Goal: Transaction & Acquisition: Purchase product/service

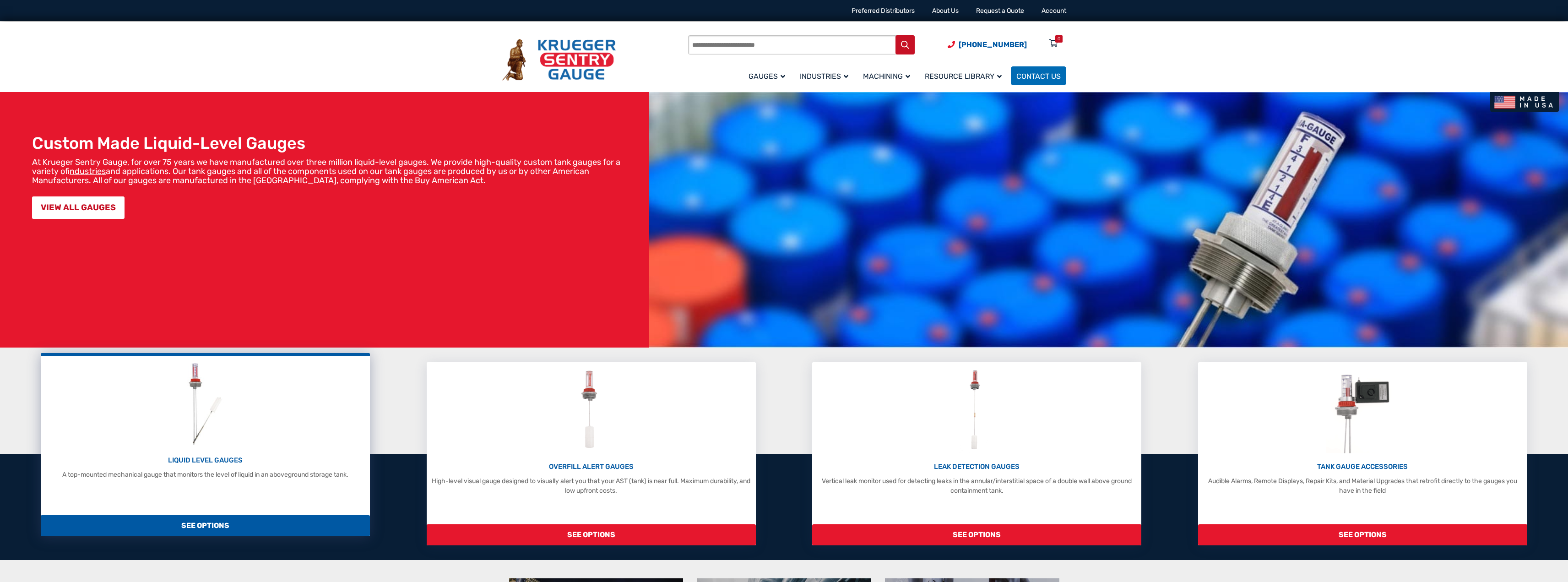
click at [183, 459] on p "LIQUID LEVEL GAUGES" at bounding box center [205, 460] width 320 height 11
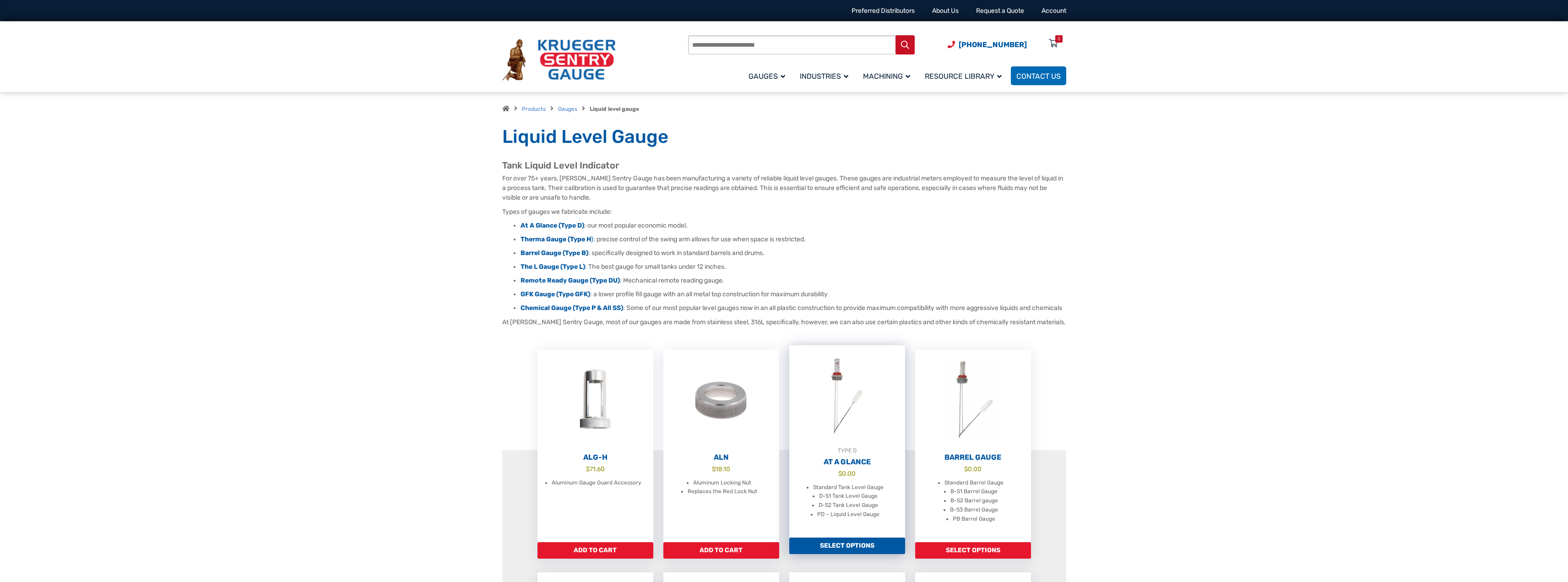
click at [858, 467] on h2 "At A Glance" at bounding box center [847, 462] width 116 height 9
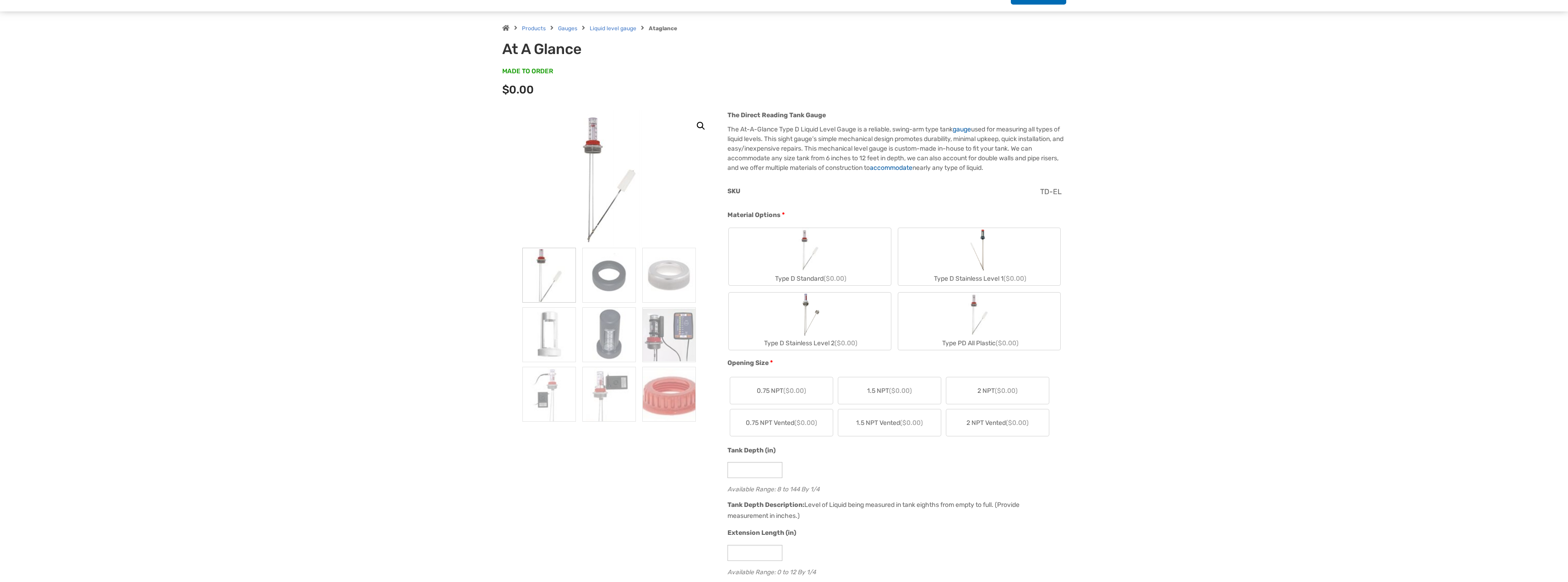
scroll to position [11, 0]
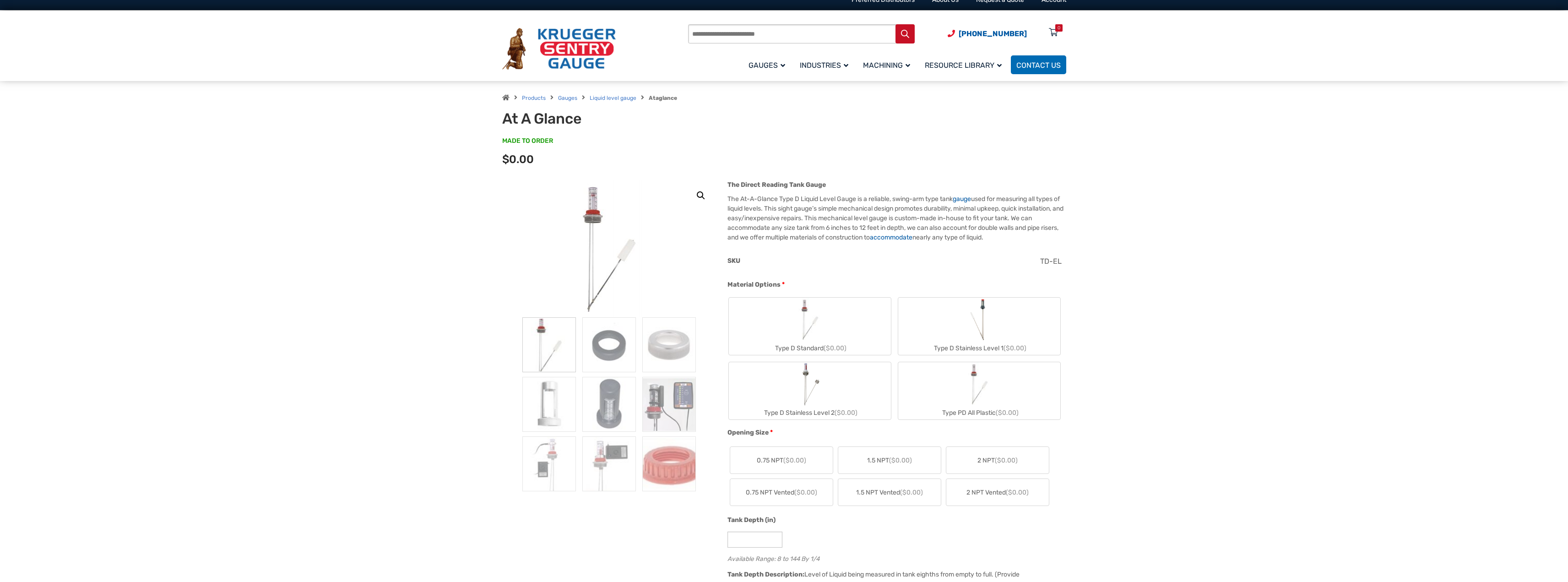
click at [972, 313] on img "Type D Stainless Level 1" at bounding box center [979, 319] width 24 height 44
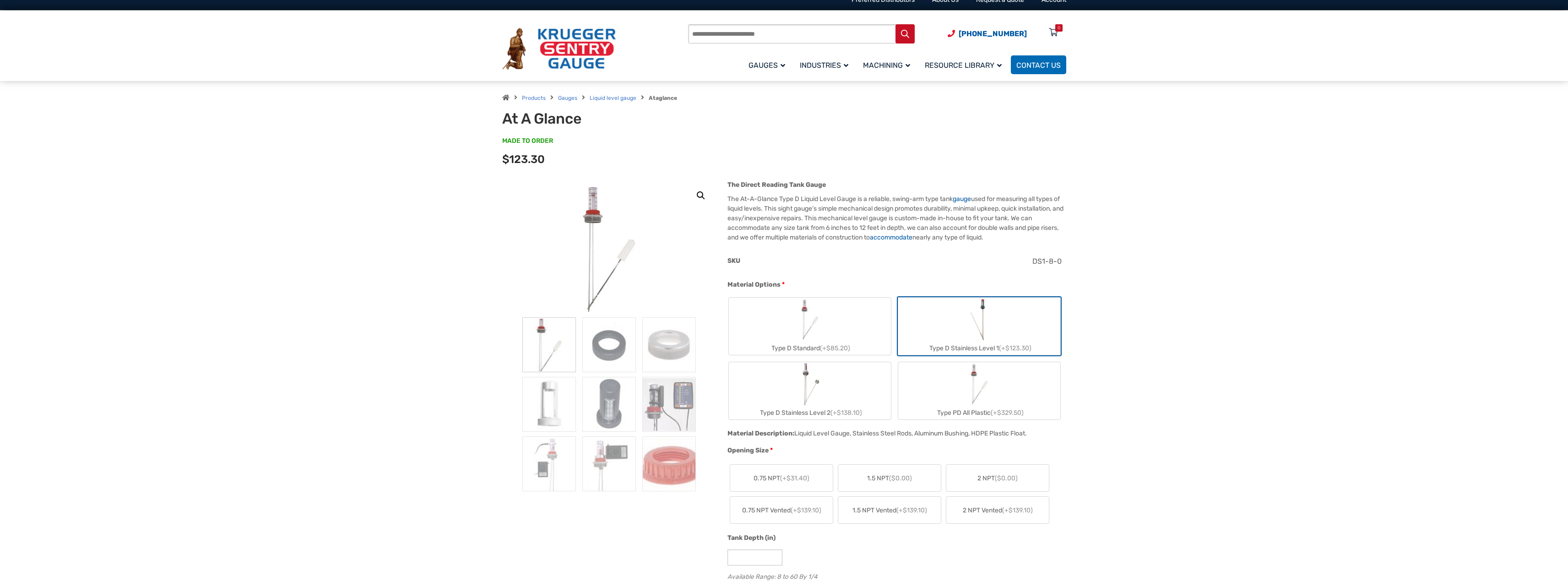
click at [1003, 470] on label "2 NPT ($0.00)" at bounding box center [998, 478] width 103 height 27
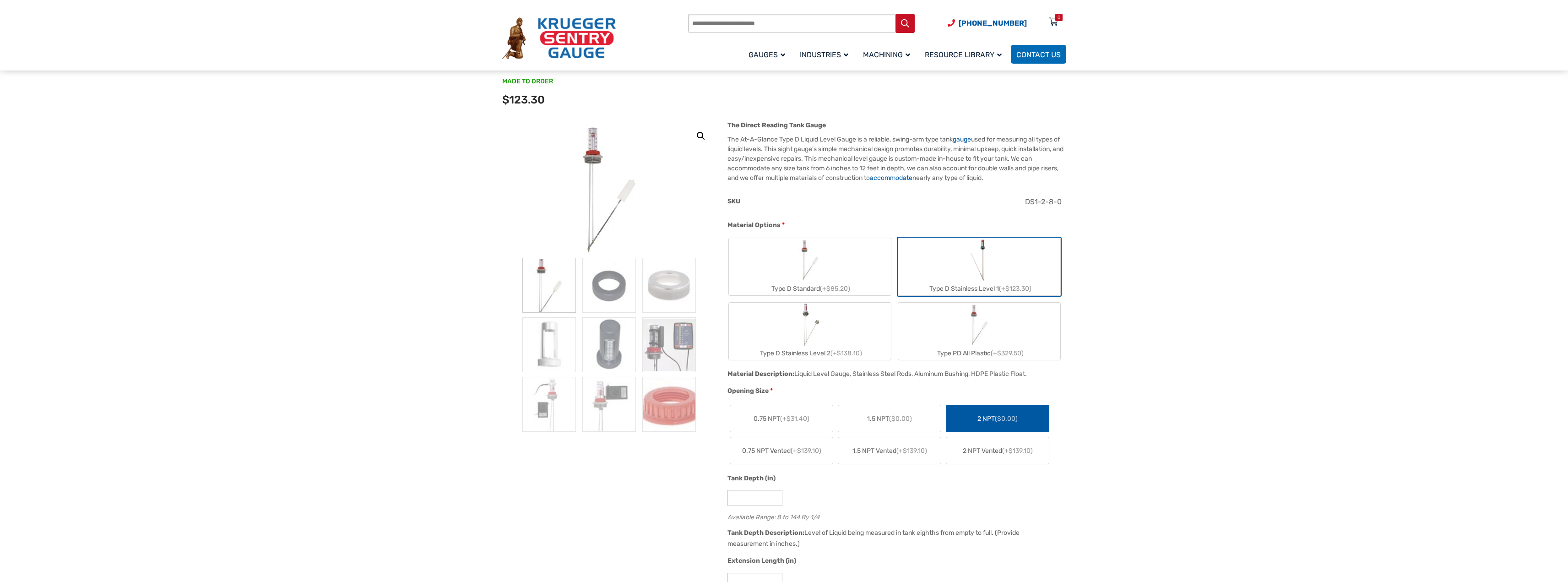
scroll to position [240, 0]
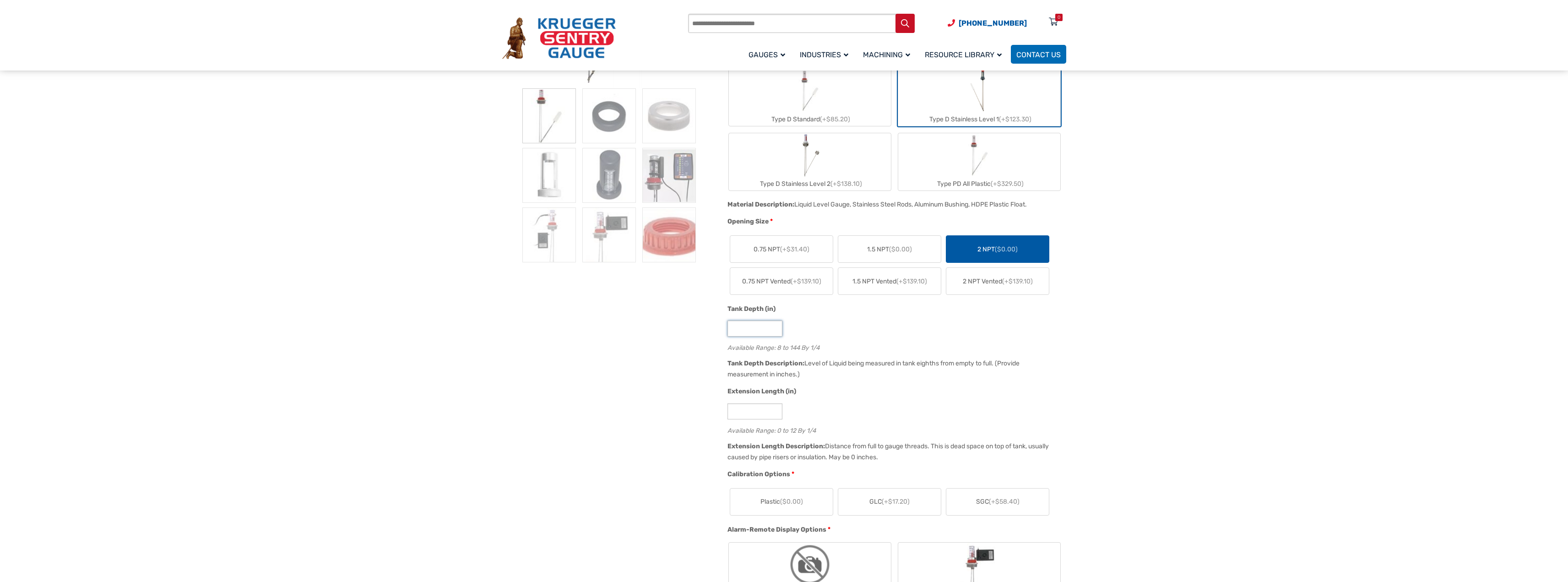
click at [759, 328] on input "*" at bounding box center [755, 328] width 55 height 16
type input "**"
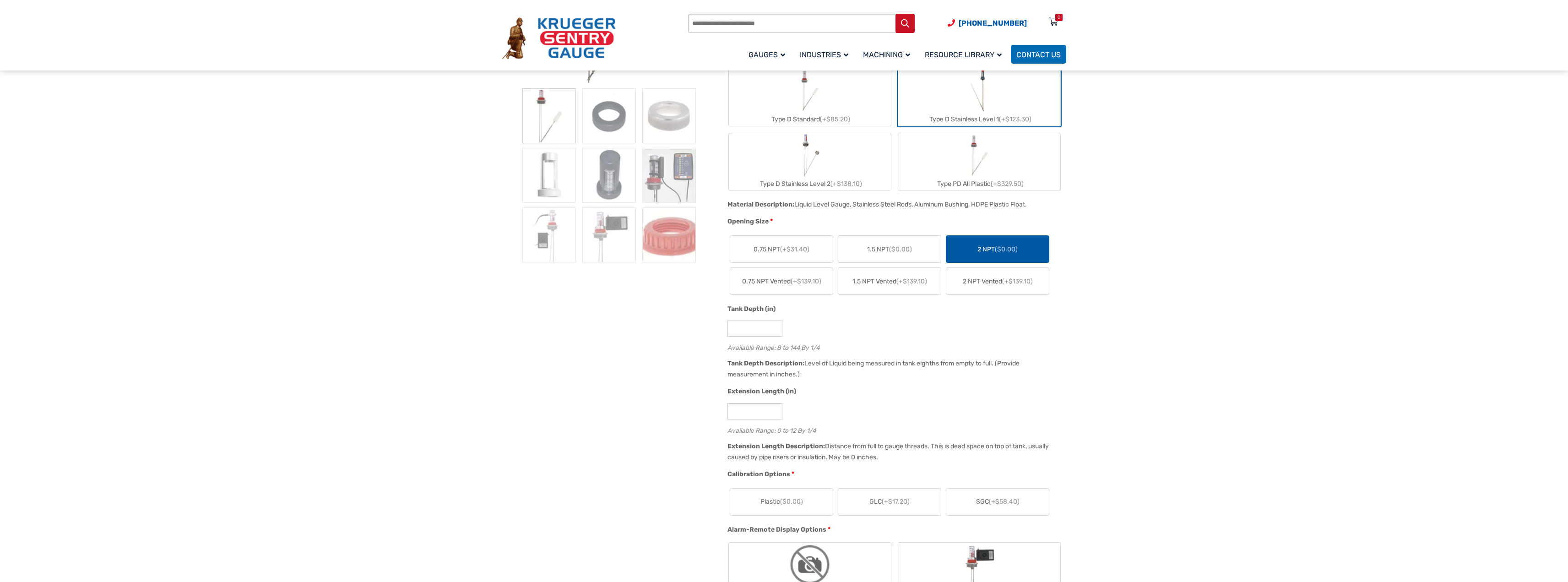
click at [999, 332] on div "**" at bounding box center [894, 328] width 333 height 16
click at [762, 406] on input "*" at bounding box center [755, 411] width 55 height 16
click at [769, 494] on label "Plastic ($0.00)" at bounding box center [781, 502] width 103 height 27
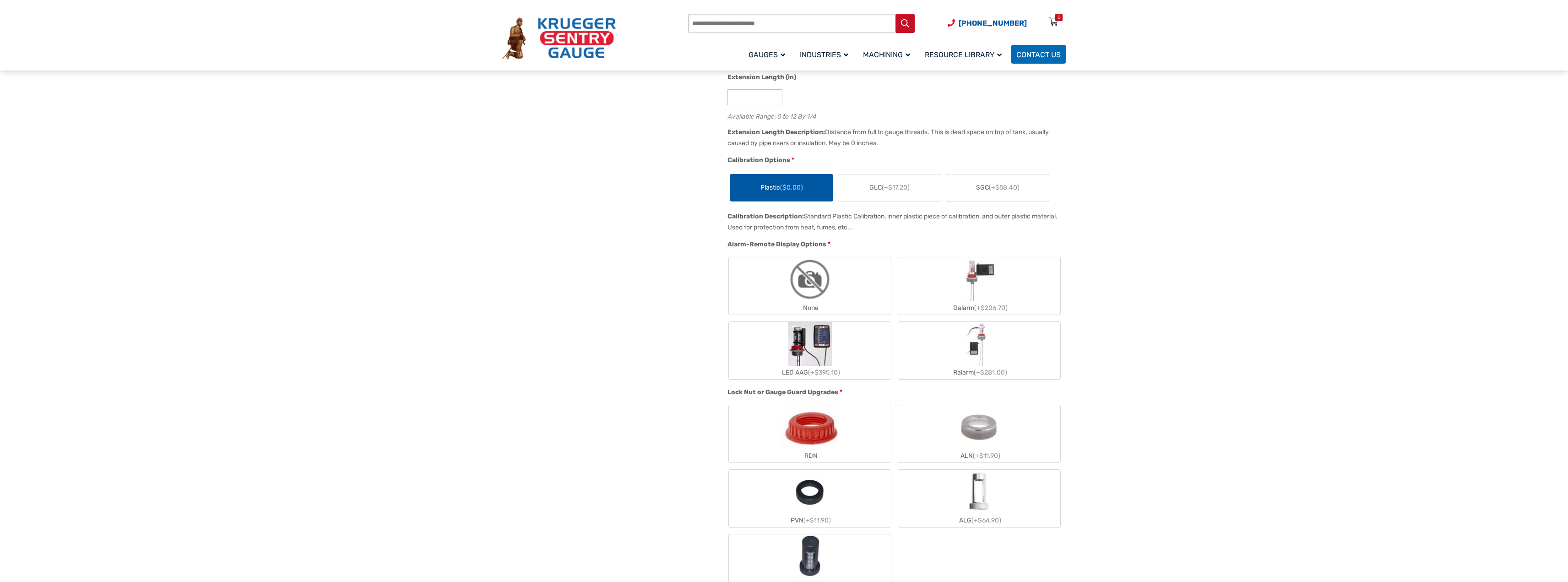
scroll to position [652, 0]
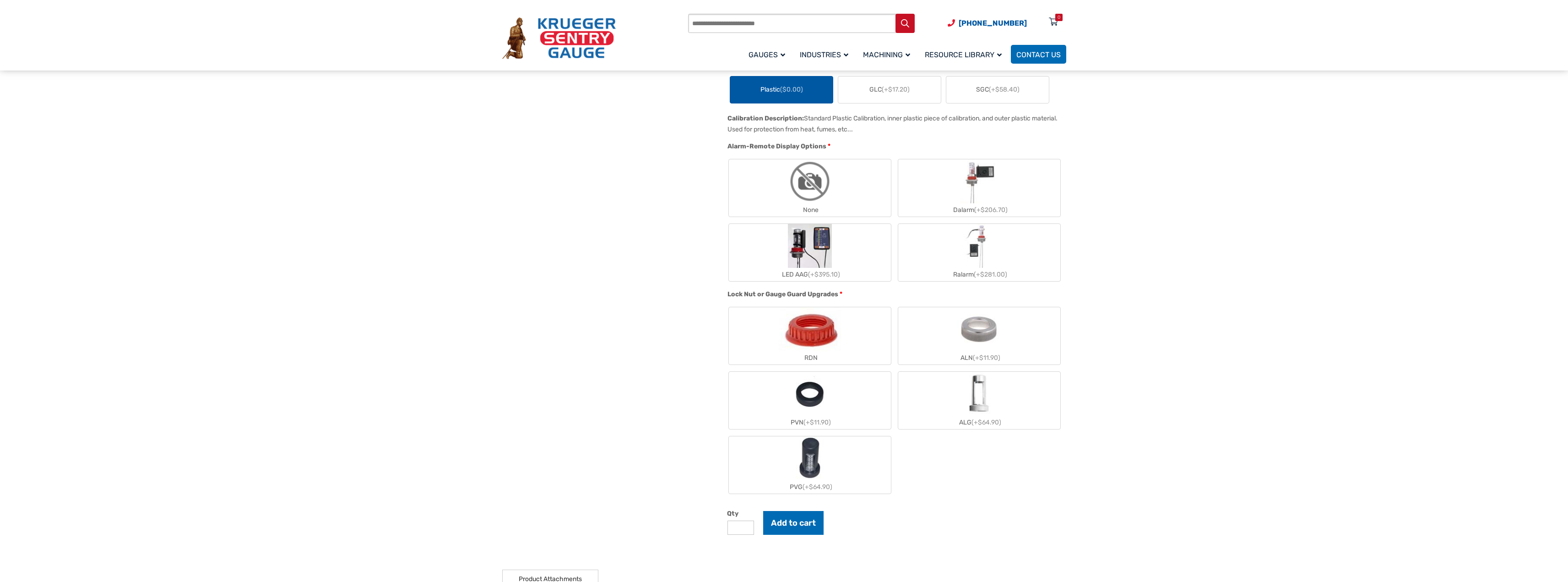
click at [829, 400] on label "PVN (+$11.90)" at bounding box center [810, 400] width 162 height 57
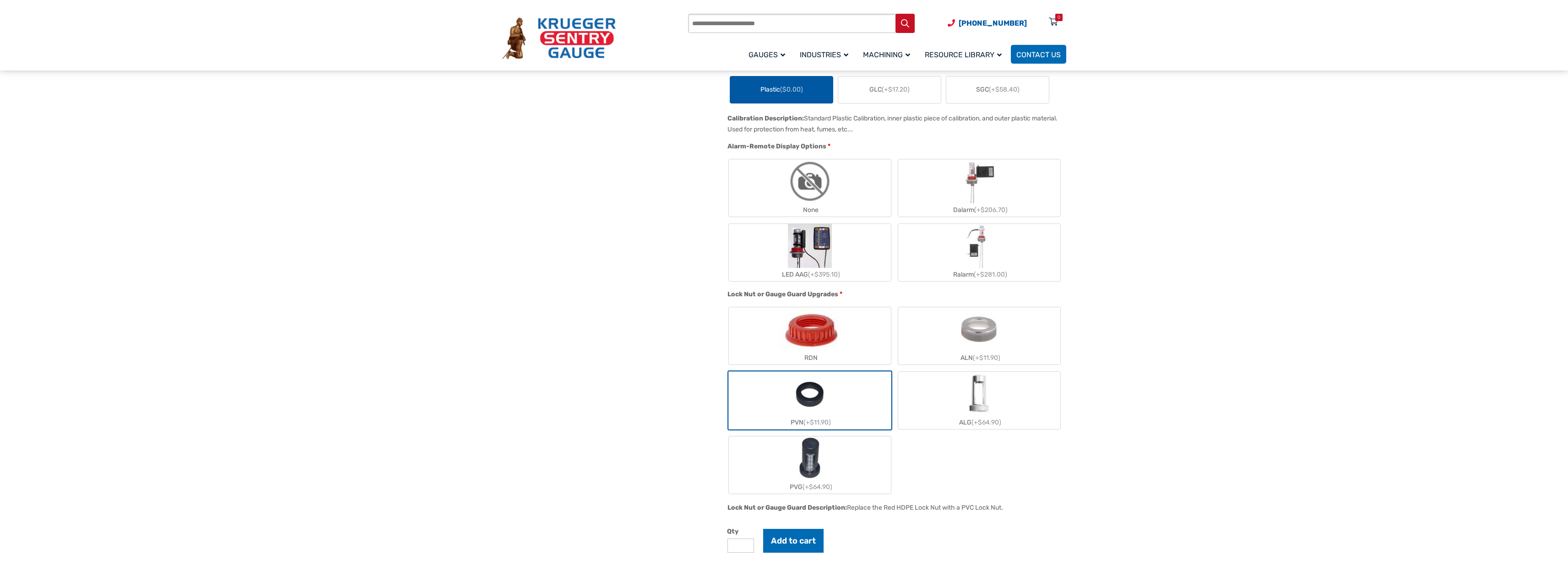
type input "*"
click at [747, 546] on input "*" at bounding box center [741, 545] width 27 height 14
click at [784, 543] on button "Add to cart" at bounding box center [793, 541] width 60 height 24
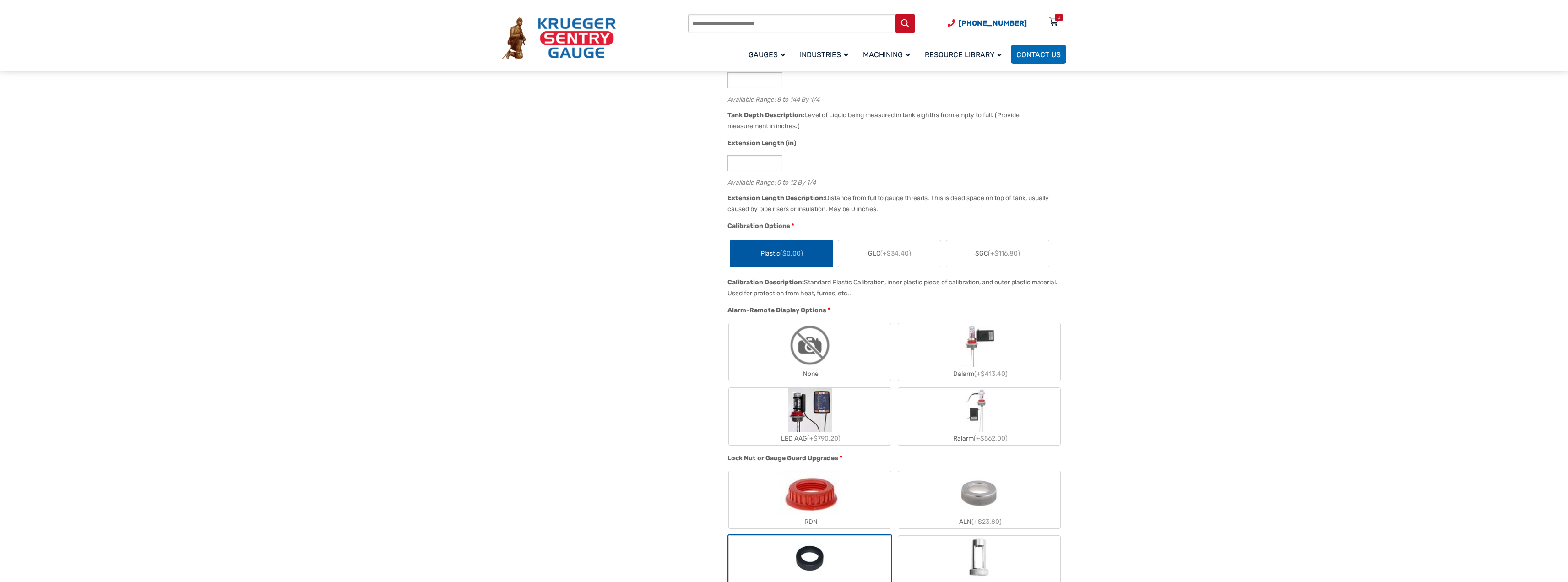
scroll to position [286, 0]
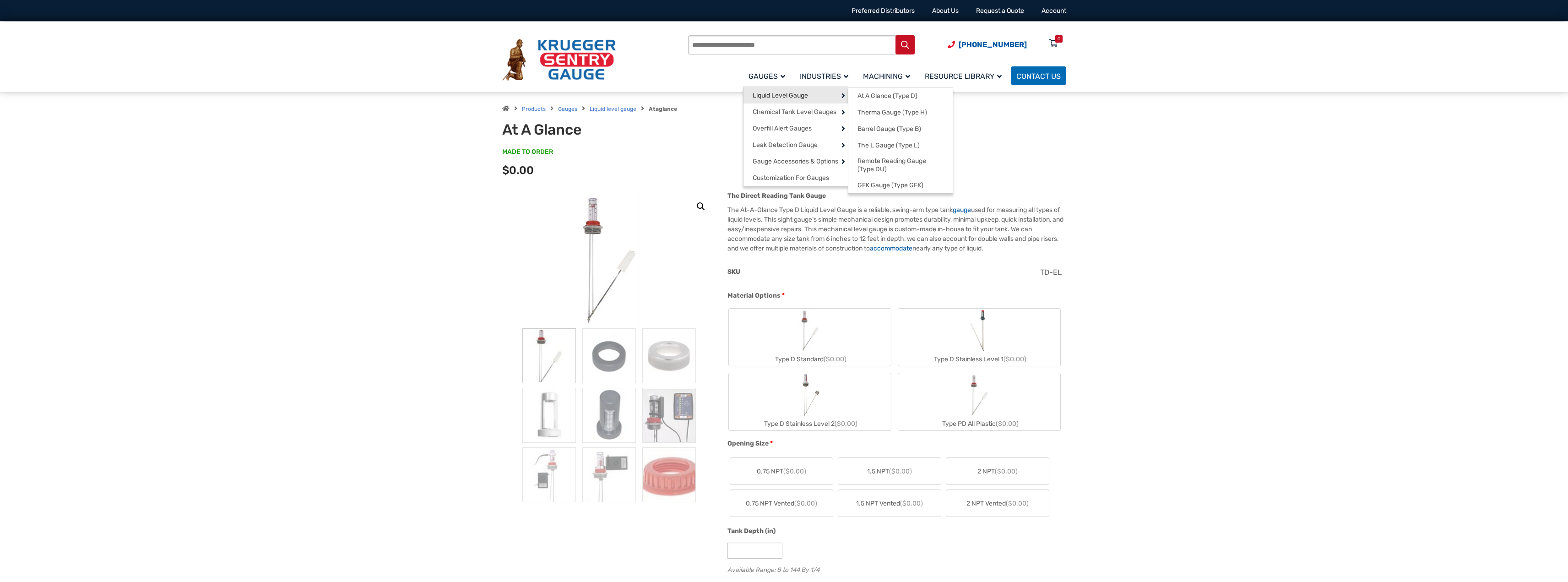
click at [802, 91] on span "Liquid Level Gauge" at bounding box center [780, 95] width 55 height 8
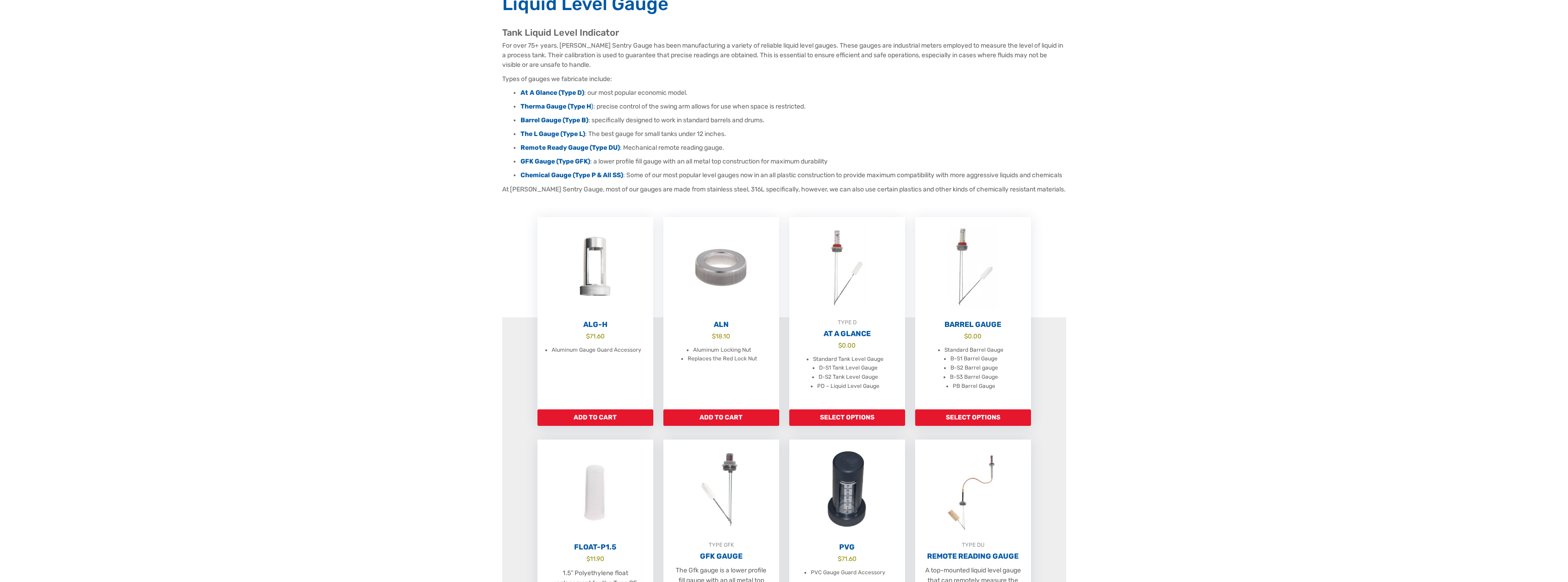
scroll to position [321, 0]
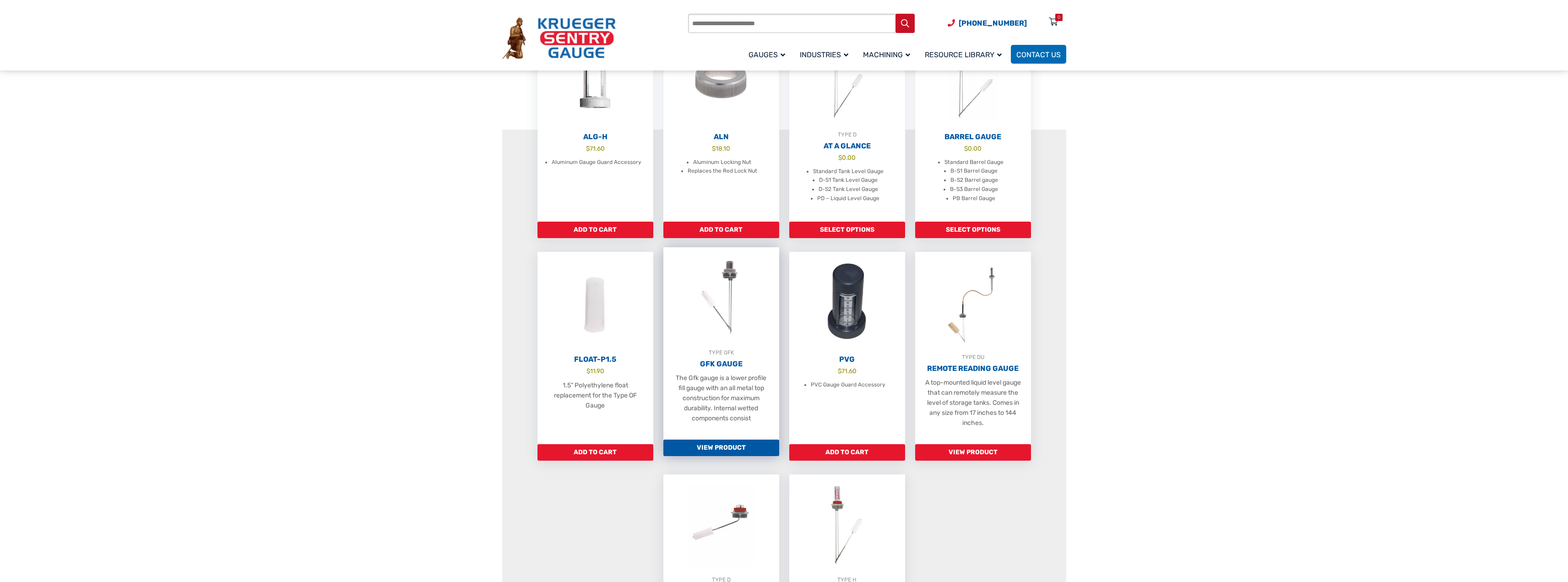
click at [726, 387] on p "The Gfk gauge is a lower profile fill gauge with an all metal top construction …" at bounding box center [721, 398] width 98 height 50
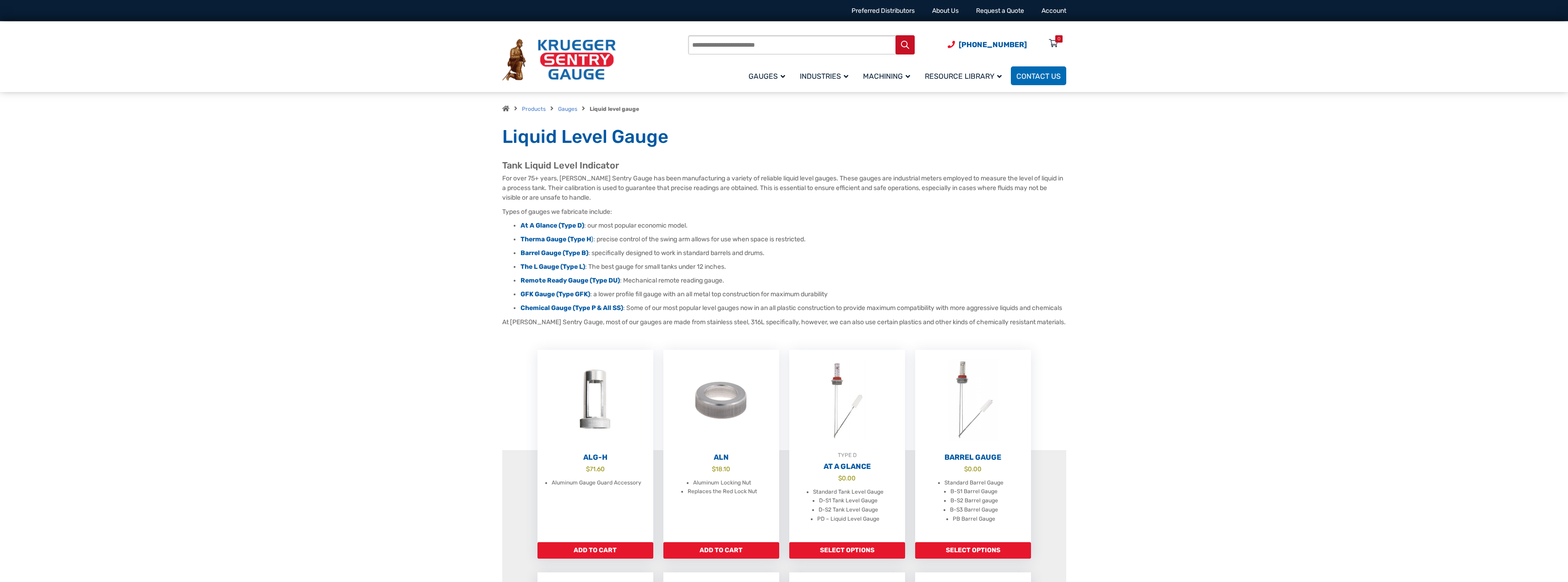
click at [558, 226] on strong "At A Glance (Type D)" at bounding box center [552, 226] width 63 height 8
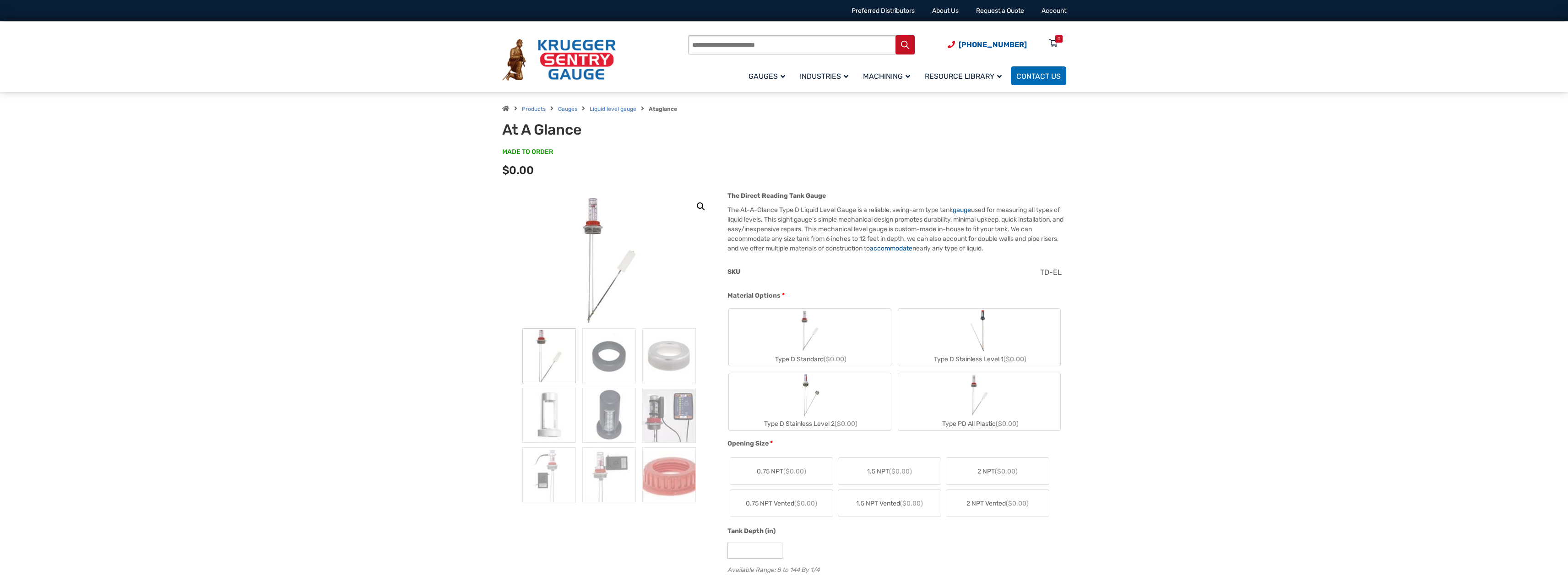
click at [996, 351] on label "Type D Stainless Level 1 ($0.00)" at bounding box center [979, 337] width 162 height 57
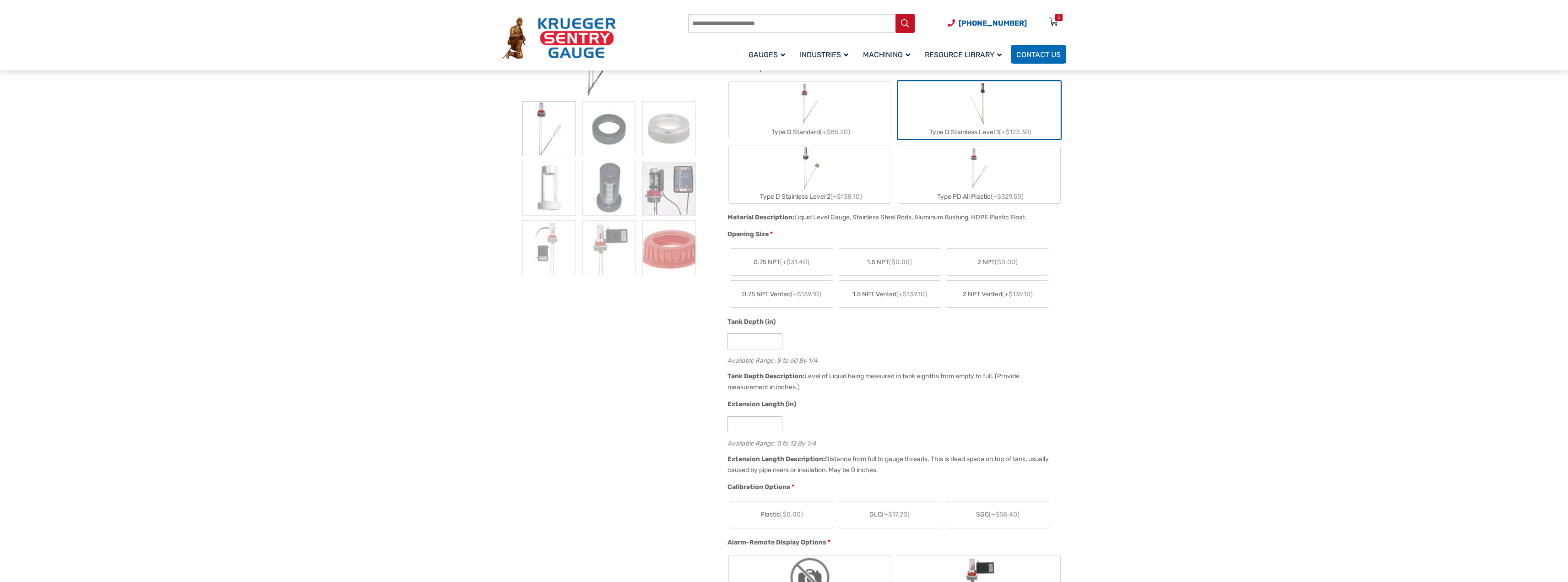
scroll to position [229, 0]
click at [1022, 254] on label "2 NPT ($0.00)" at bounding box center [998, 260] width 103 height 27
click at [755, 344] on input "*" at bounding box center [755, 339] width 55 height 16
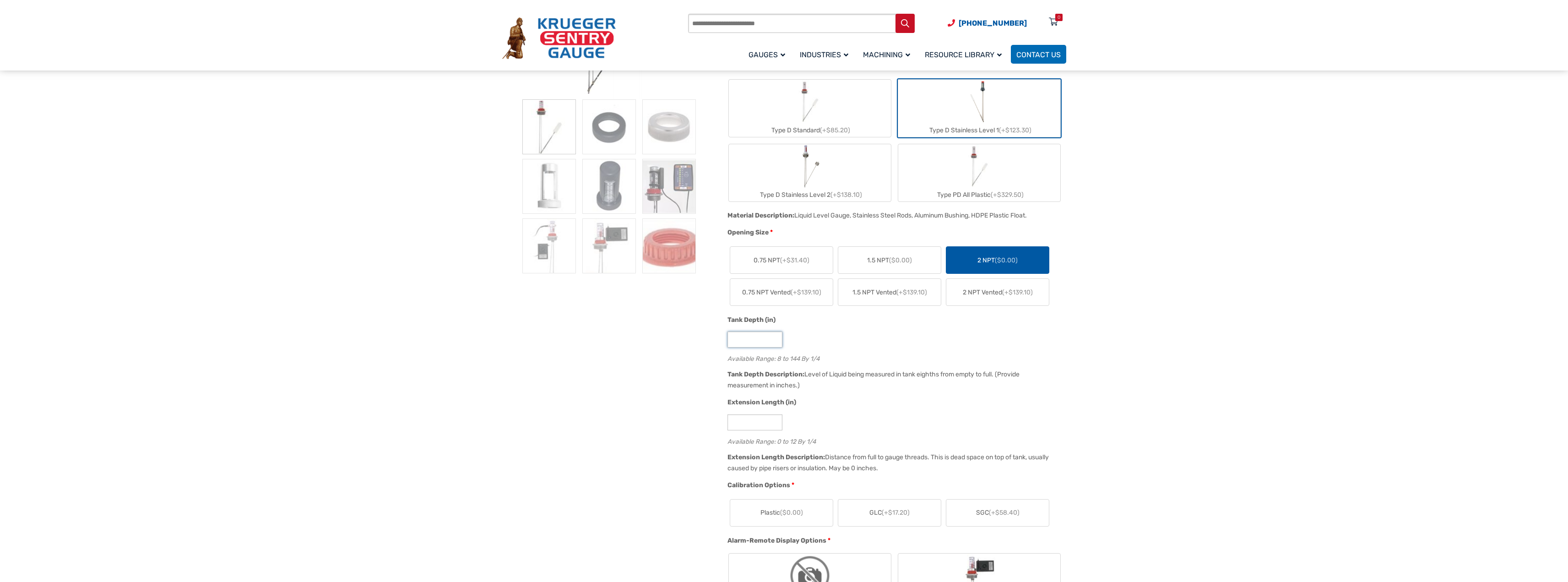
click at [755, 344] on input "*" at bounding box center [755, 339] width 55 height 16
click at [755, 422] on input "*" at bounding box center [755, 422] width 55 height 16
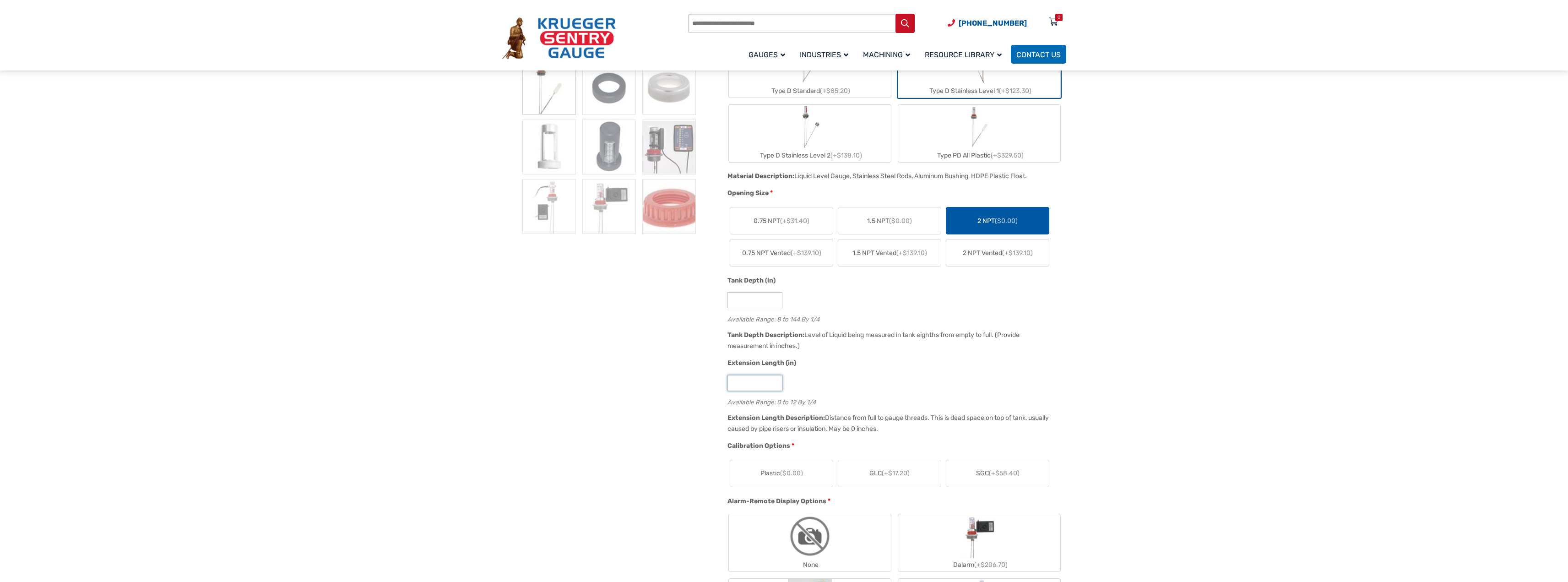
scroll to position [503, 0]
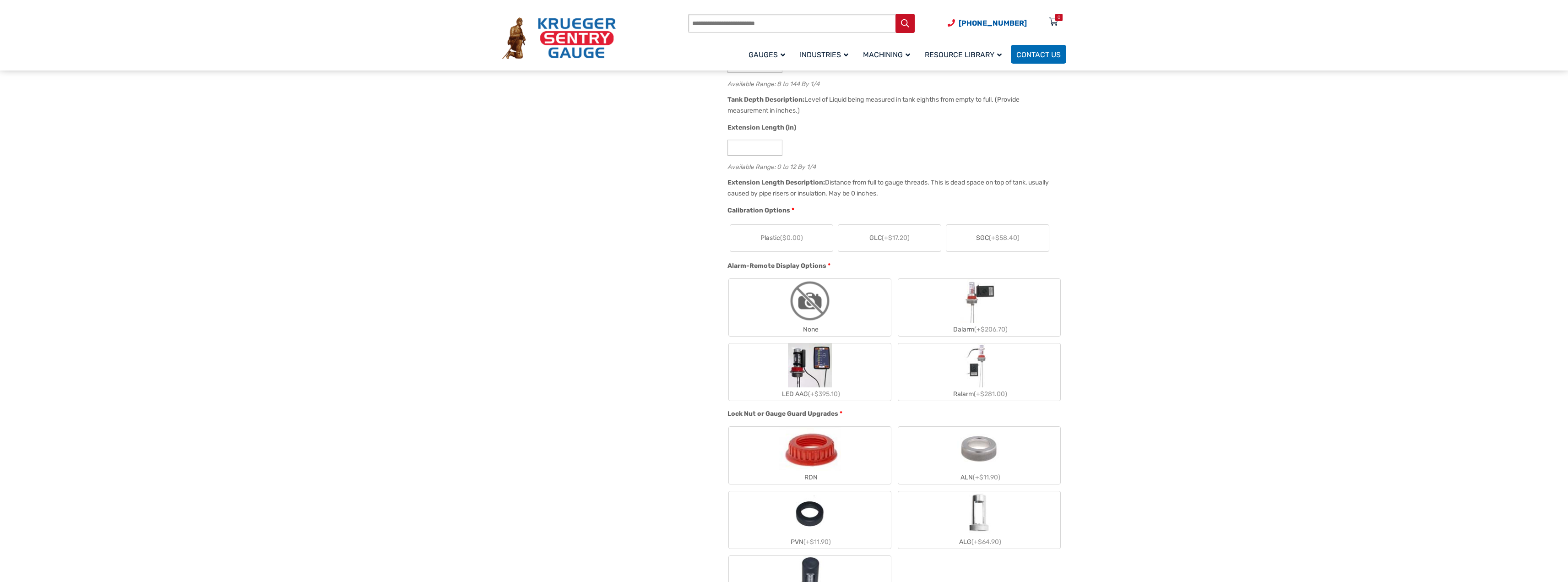
click at [798, 239] on span "($0.00)" at bounding box center [792, 238] width 23 height 8
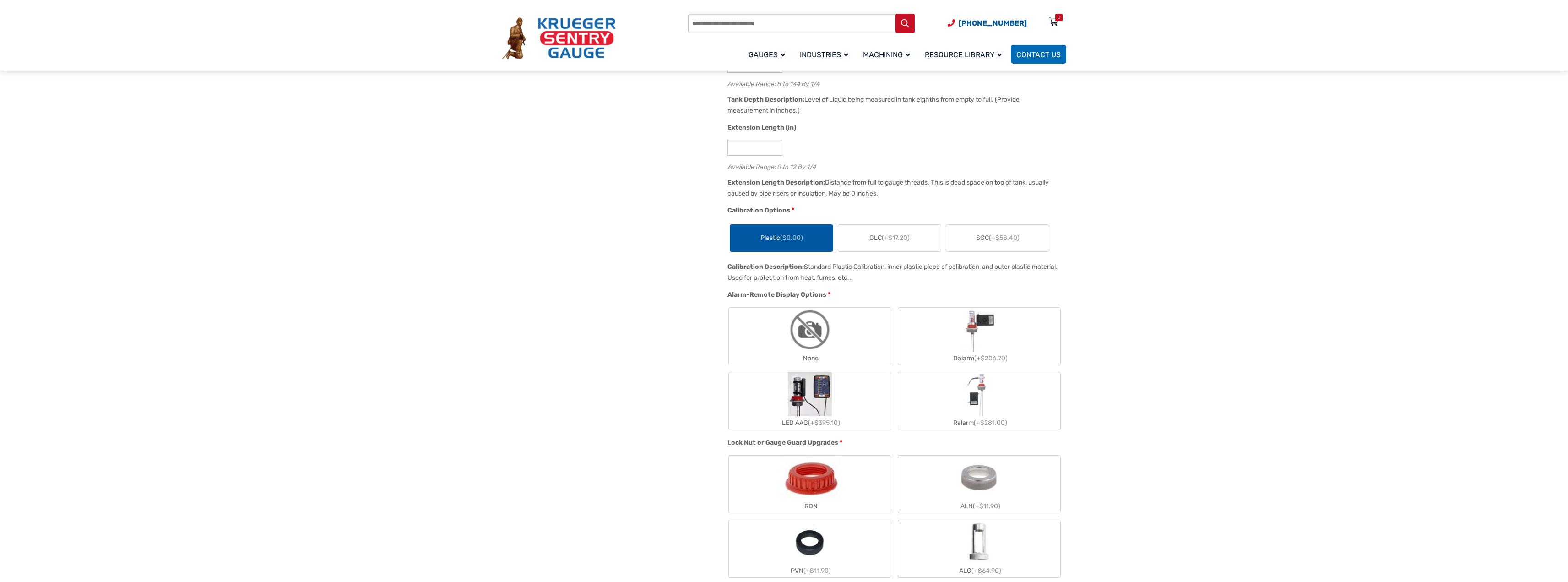
scroll to position [733, 0]
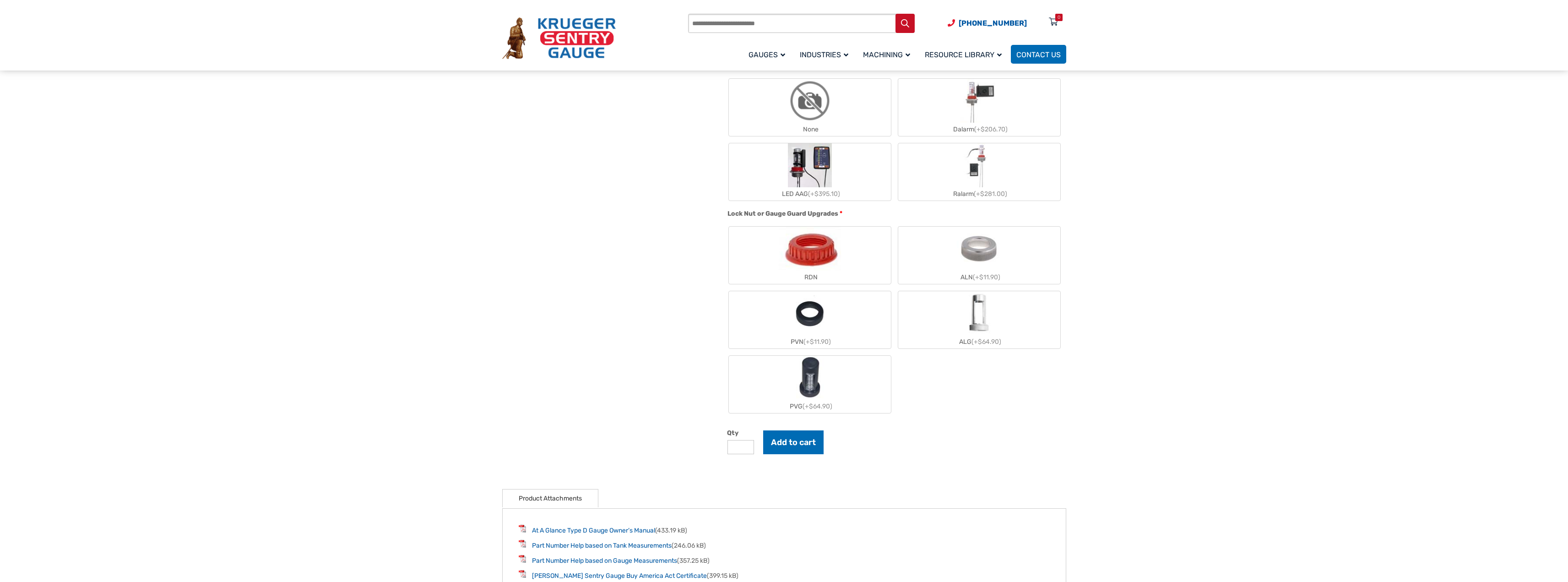
click at [823, 280] on div "RDN" at bounding box center [810, 277] width 162 height 13
click at [799, 448] on button "Add to cart" at bounding box center [793, 443] width 60 height 24
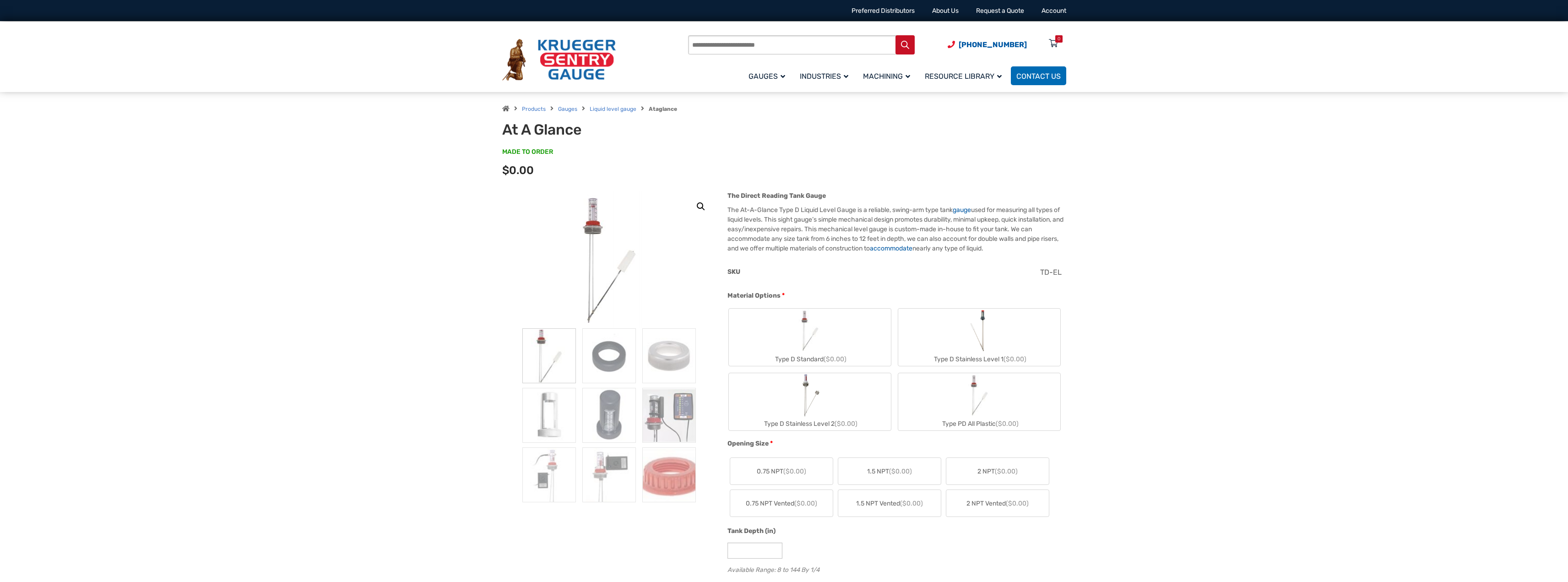
click at [529, 146] on div "At A Glance MADE TO ORDER SKU#: TD8-EL0 Product total $0.00 Options total $0.00…" at bounding box center [784, 152] width 564 height 61
click at [522, 165] on span "$0.00" at bounding box center [518, 171] width 32 height 13
click at [541, 123] on h1 "At A Glance" at bounding box center [615, 129] width 226 height 17
click at [1052, 44] on icon at bounding box center [1053, 44] width 9 height 15
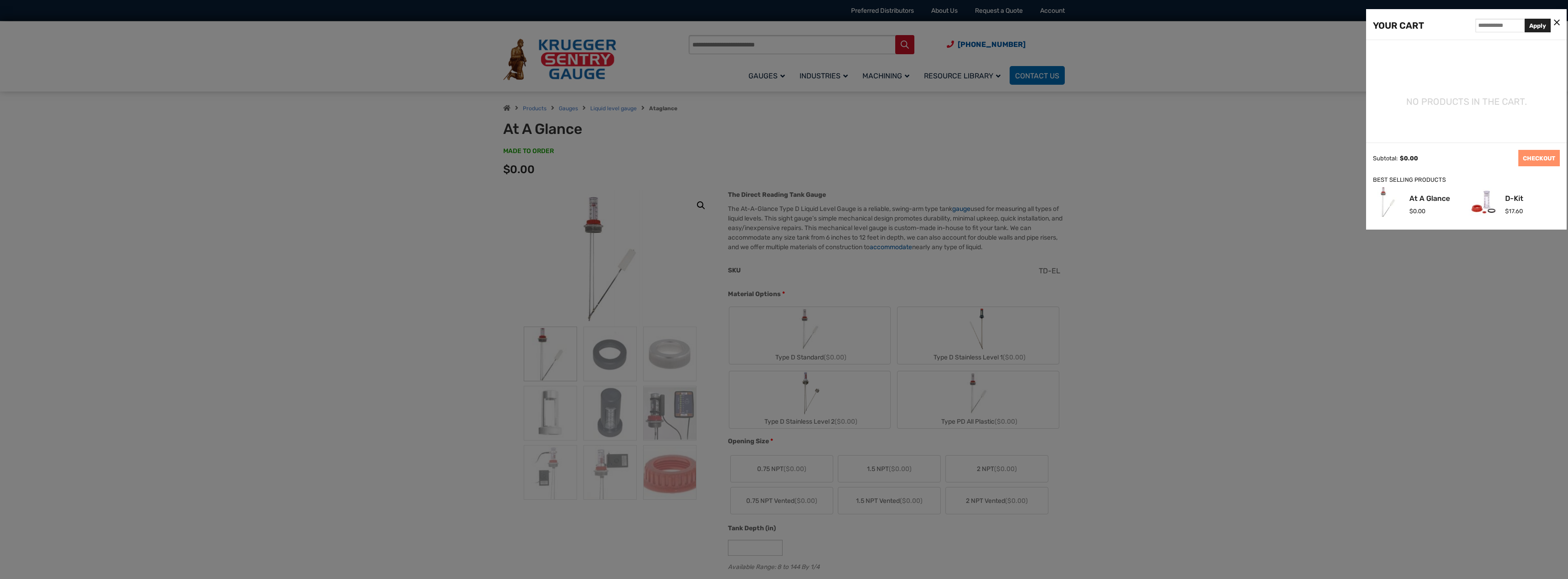
click at [1172, 184] on div at bounding box center [784, 290] width 1568 height 579
